Goal: Transaction & Acquisition: Download file/media

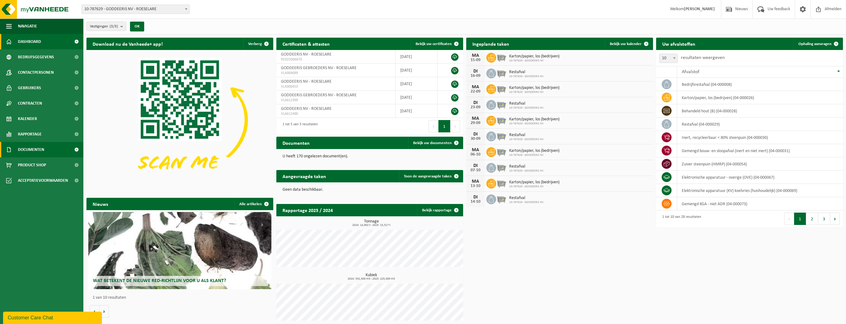
click at [27, 153] on span "Documenten" at bounding box center [31, 149] width 26 height 15
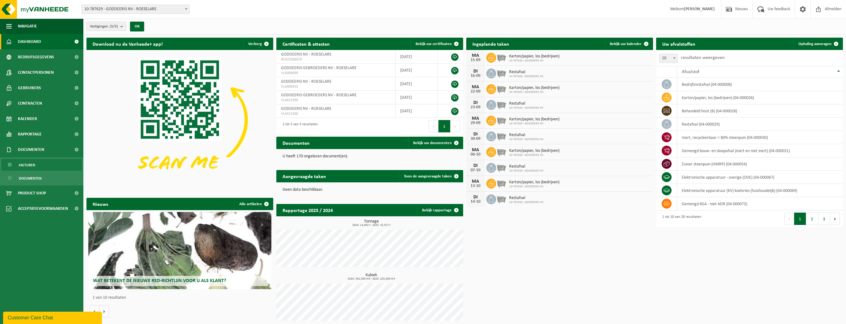
click at [30, 165] on span "Facturen" at bounding box center [27, 165] width 16 height 12
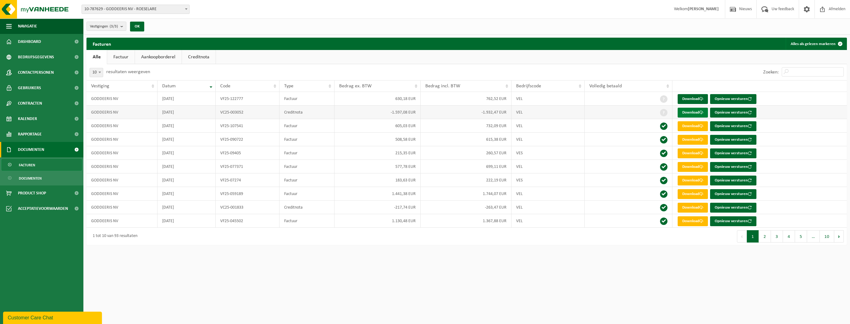
click at [696, 113] on link "Download" at bounding box center [693, 113] width 30 height 10
click at [693, 127] on link "Download" at bounding box center [693, 126] width 30 height 10
